Goal: Information Seeking & Learning: Check status

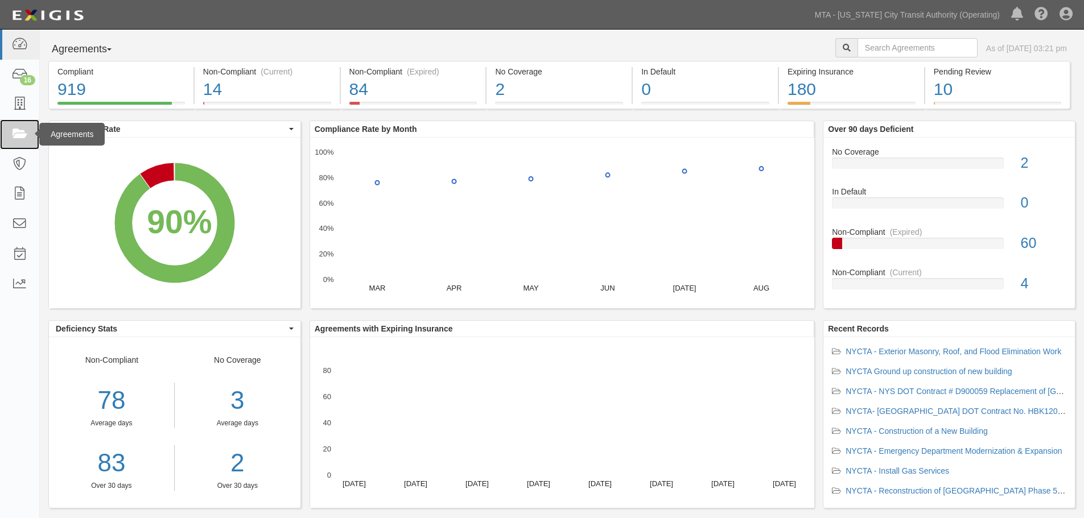
click at [18, 146] on link at bounding box center [19, 134] width 39 height 30
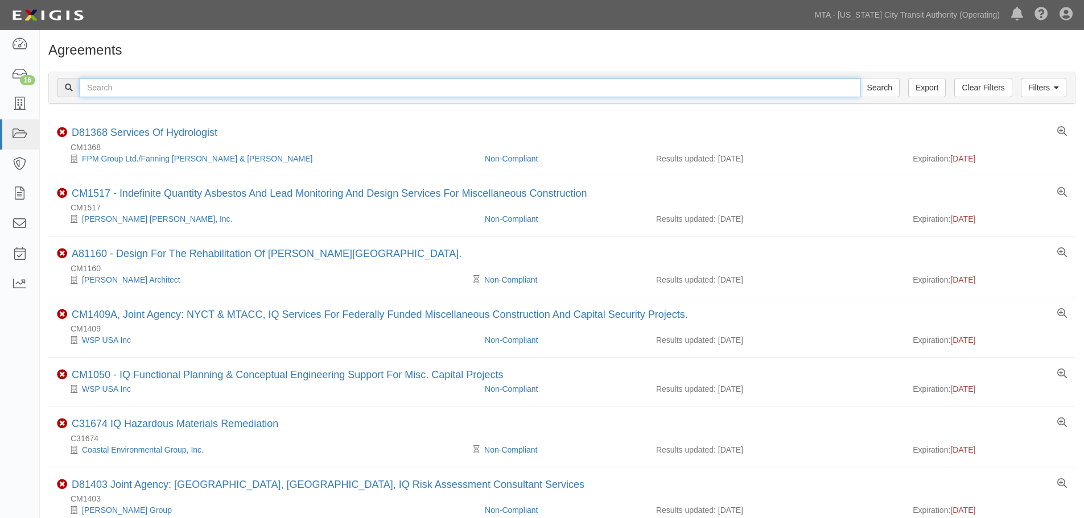
click at [430, 93] on input "text" at bounding box center [470, 87] width 781 height 19
paste input "66 6TH AVE"
type input "66 6TH AVE"
click at [860, 78] on input "Search" at bounding box center [880, 87] width 40 height 19
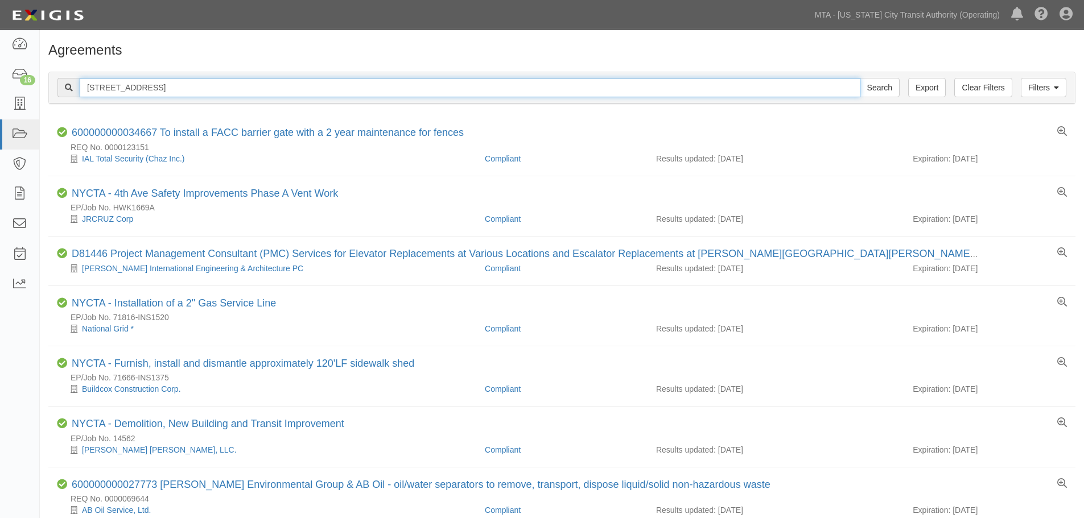
drag, startPoint x: 99, startPoint y: 88, endPoint x: 131, endPoint y: 100, distance: 34.8
click at [99, 88] on input "[STREET_ADDRESS]" at bounding box center [470, 87] width 781 height 19
type input "[STREET_ADDRESS]"
click at [860, 78] on input "Search" at bounding box center [880, 87] width 40 height 19
